Goal: Find specific page/section: Find specific page/section

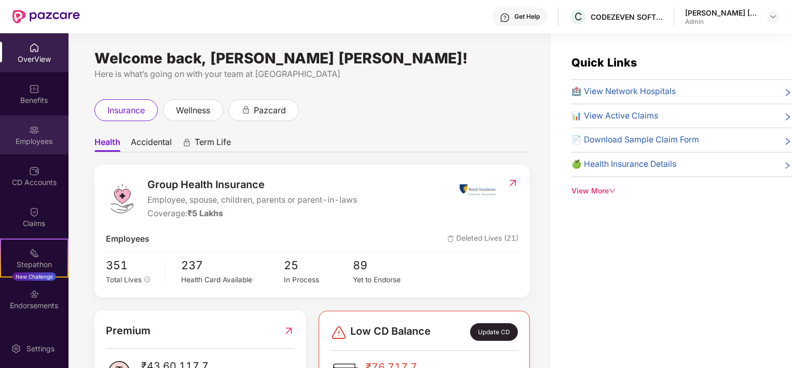
click at [46, 139] on div "Employees" at bounding box center [34, 141] width 69 height 10
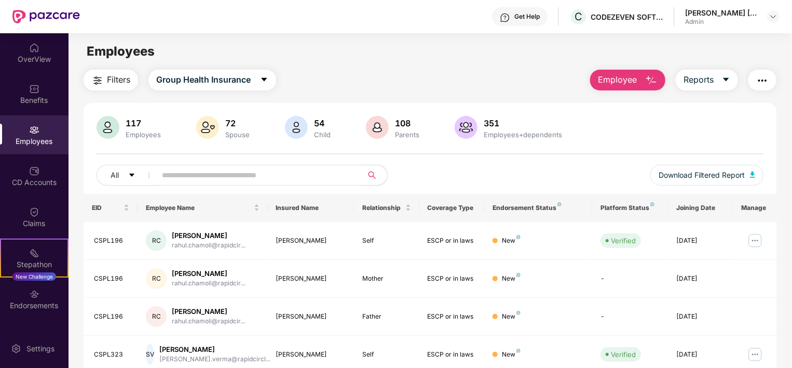
click at [195, 177] on input "text" at bounding box center [255, 175] width 186 height 16
type input "*******"
